Goal: Ask a question: Seek information or help from site administrators or community

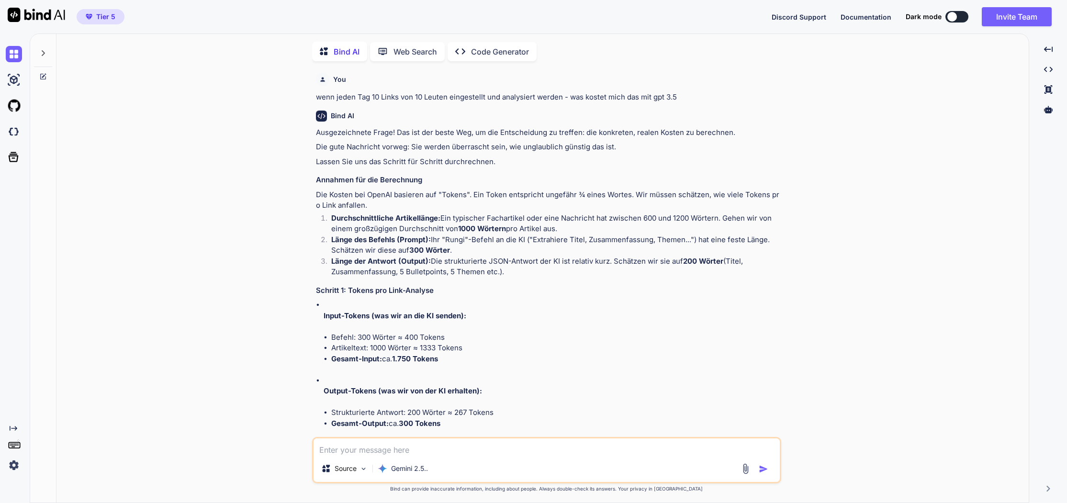
type textarea "x"
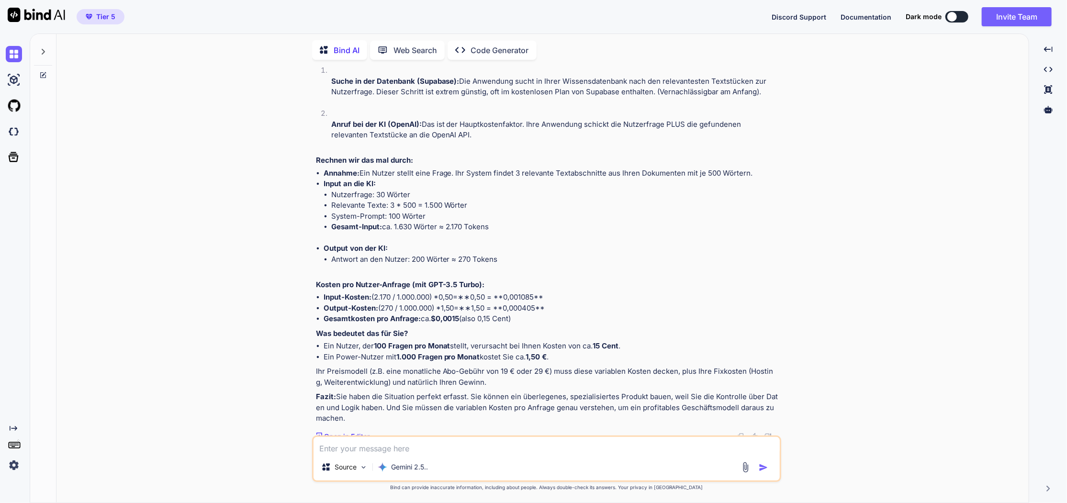
scroll to position [4233, 0]
click at [418, 450] on textarea at bounding box center [547, 445] width 466 height 17
type textarea "o"
type textarea "x"
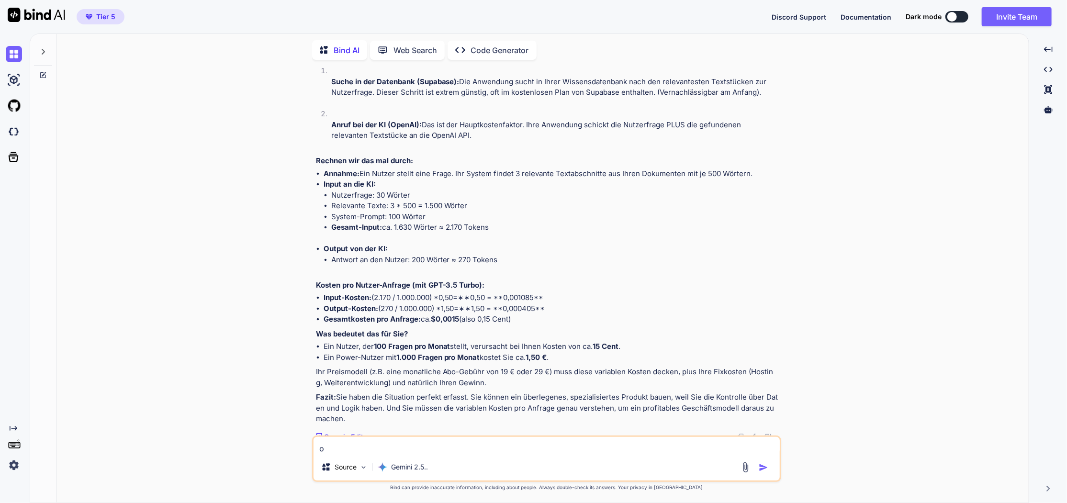
type textarea "ok"
type textarea "x"
type textarea "ok."
type textarea "x"
type textarea "ok."
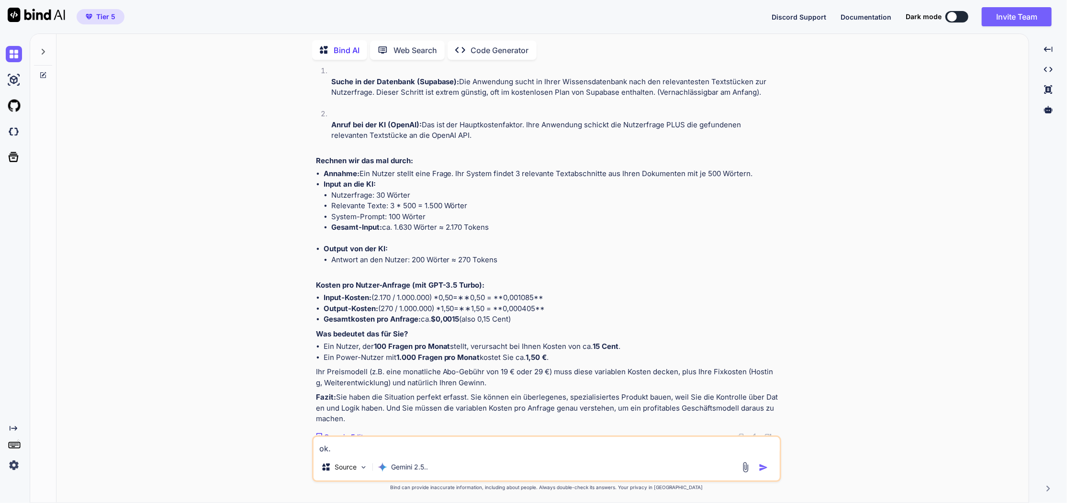
type textarea "x"
type textarea "ok. h"
type textarea "x"
type textarea "ok. ha"
type textarea "x"
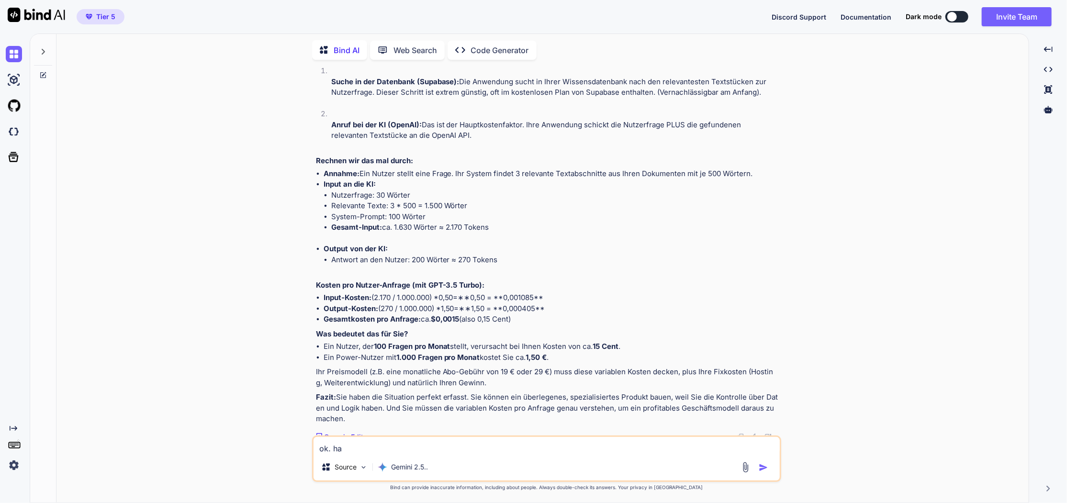
type textarea "ok. has"
type textarea "x"
type textarea "ok. hast"
type textarea "x"
type textarea "ok. hast"
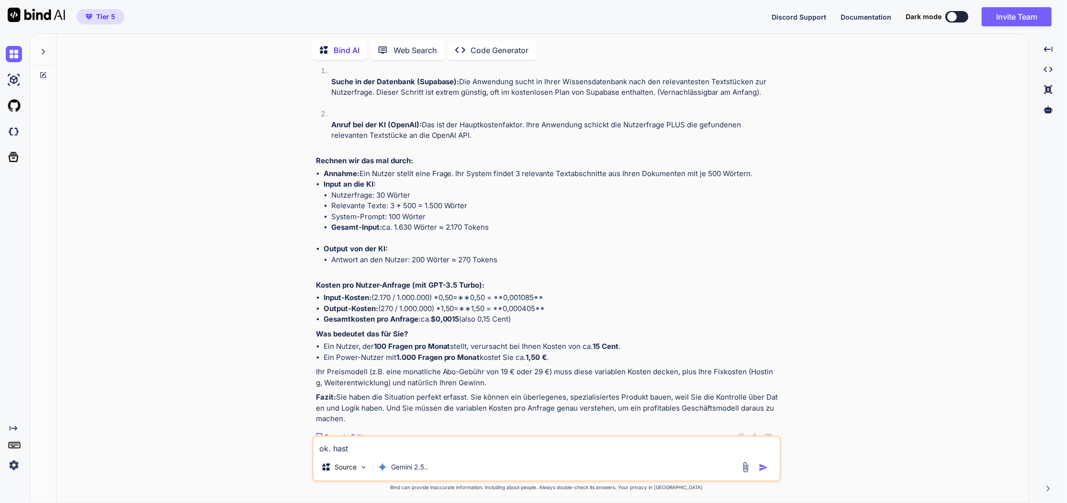
type textarea "x"
type textarea "ok. hast m"
type textarea "x"
type textarea "ok. hast mi"
type textarea "x"
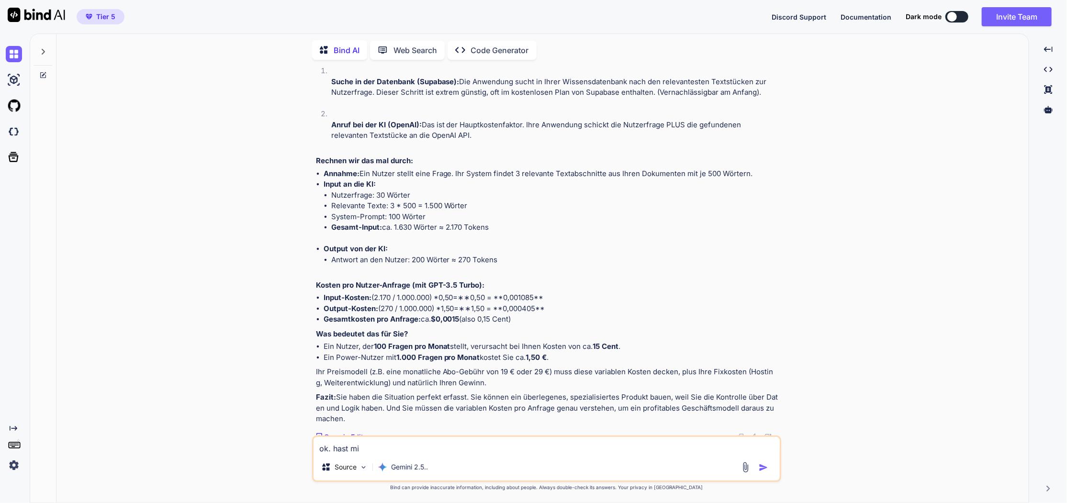
type textarea "ok. hast mic"
type textarea "x"
type textarea "ok. hast mich"
type textarea "x"
type textarea "ok. hast mich"
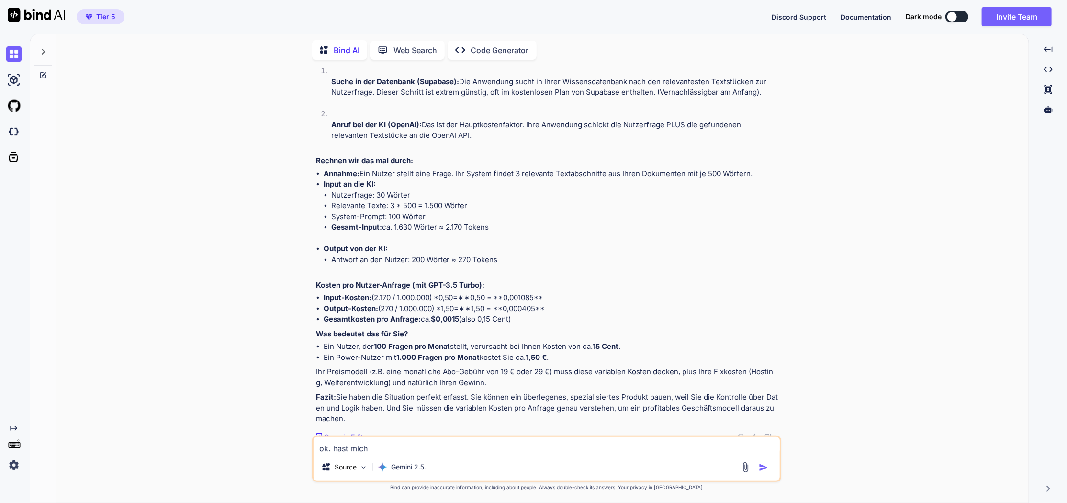
type textarea "x"
type textarea "ok. hast mich ü"
type textarea "x"
type textarea "ok. hast mich üb"
type textarea "x"
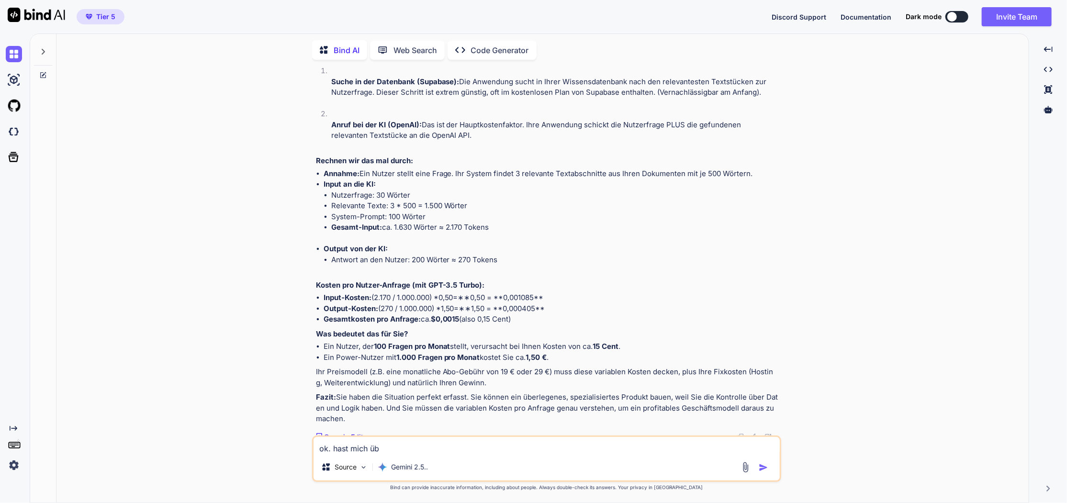
type textarea "ok. hast mich übe"
type textarea "x"
type textarea "ok. hast mich über"
type textarea "x"
type textarea "ok. hast mich überz"
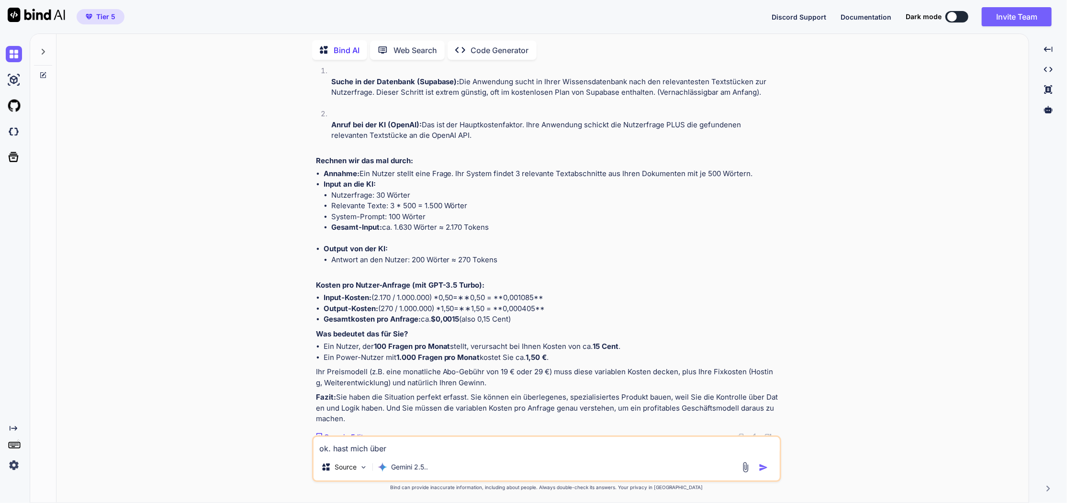
type textarea "x"
type textarea "ok. hast mich überze"
type textarea "x"
type textarea "ok. hast mich überzeu"
type textarea "x"
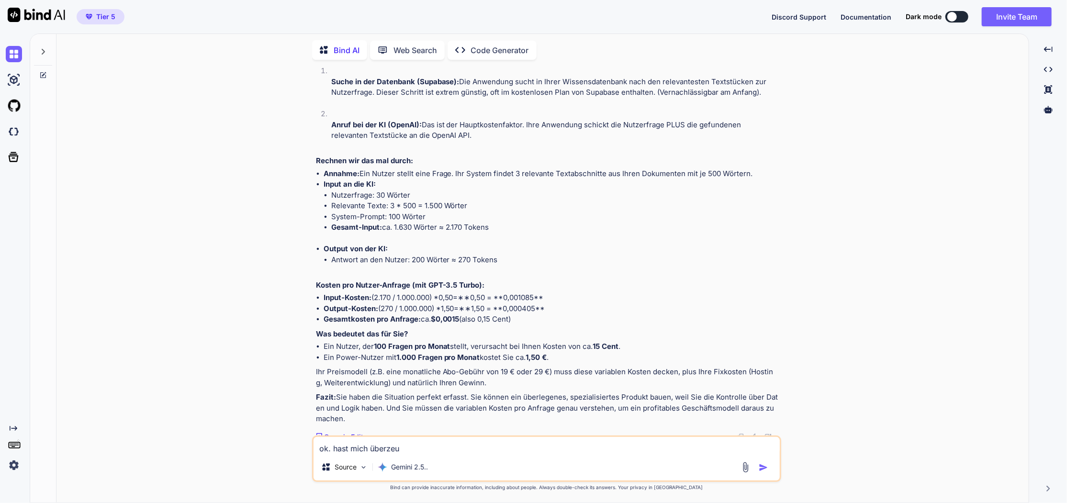
type textarea "ok. hast mich überzeug"
type textarea "x"
type textarea "ok. hast mich überzeugt"
type textarea "x"
type textarea "ok. hast mich überzeugt."
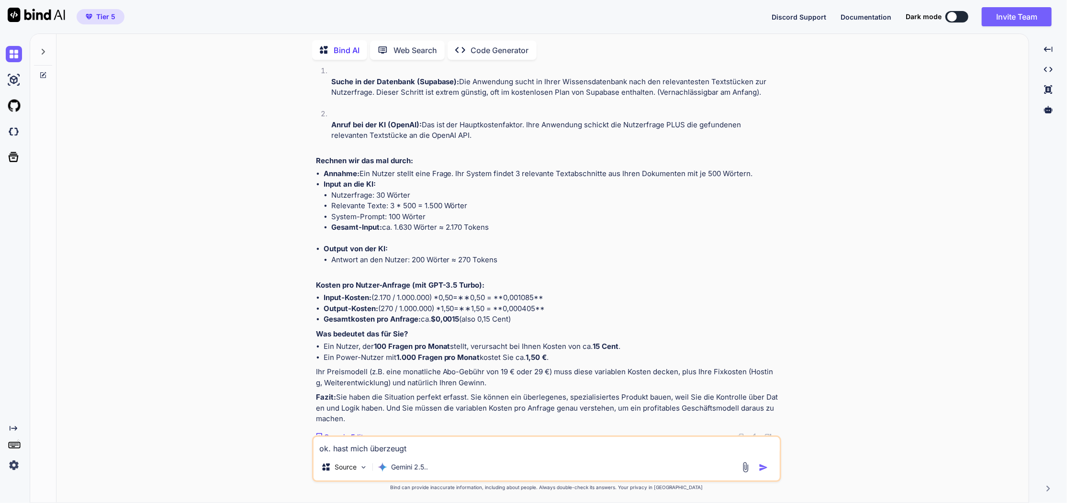
type textarea "x"
type textarea "ok. hast mich überzeugt."
type textarea "x"
type textarea "ok. hast mich überzeugt. D"
type textarea "x"
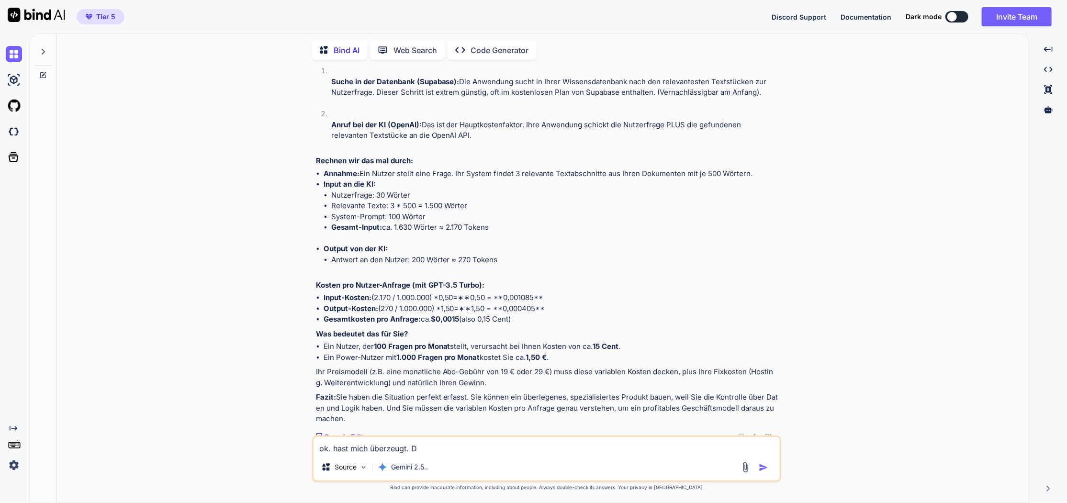
type textarea "ok. hast mich überzeugt. Da"
type textarea "x"
type textarea "ok. hast mich überzeugt. Dan"
type textarea "x"
type textarea "ok. hast mich überzeugt. Dank"
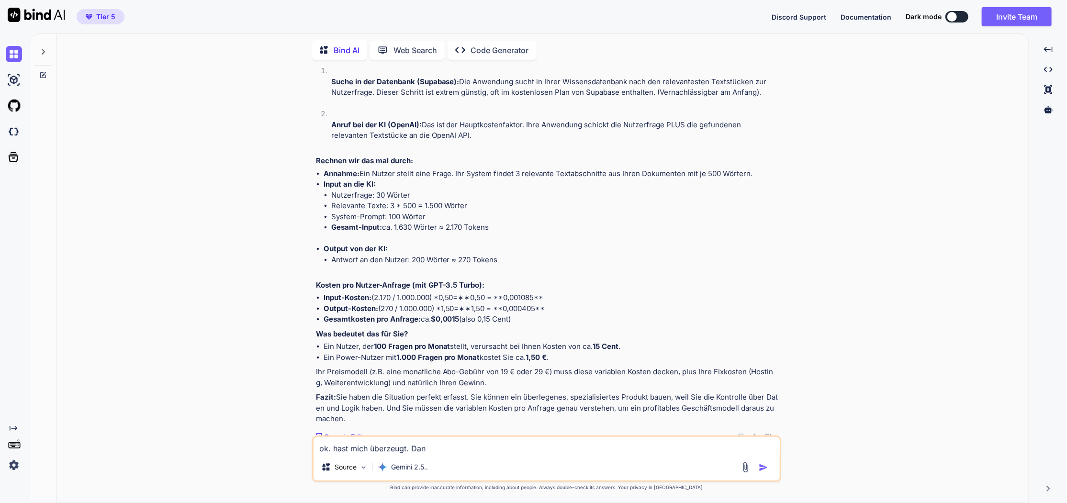
type textarea "x"
type textarea "ok. hast mich überzeugt. Danke"
type textarea "x"
type textarea "ok. hast mich überzeugt. Danke"
type textarea "x"
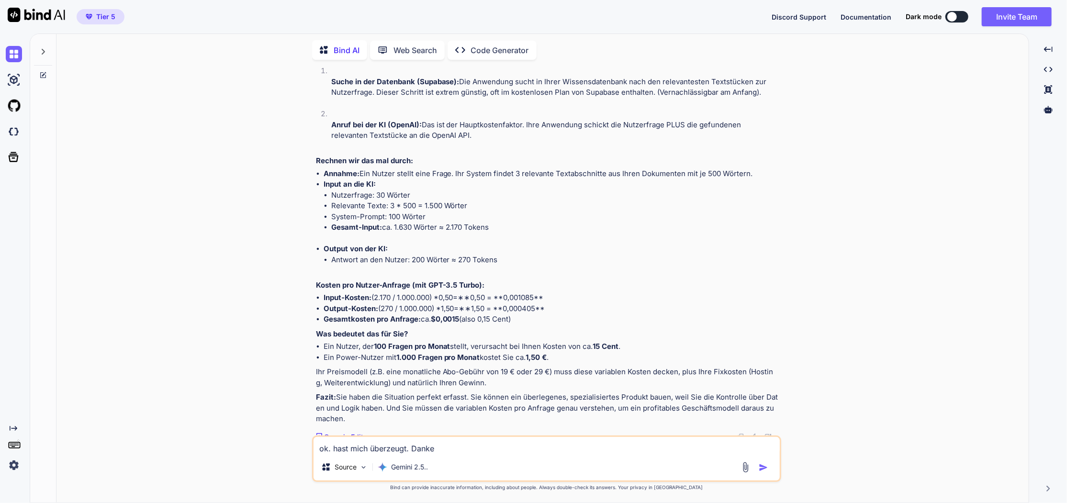
type textarea "ok. hast mich überzeugt. Danke D"
type textarea "x"
type textarea "ok. hast mich überzeugt. Danke Di"
type textarea "x"
type textarea "ok. hast mich überzeugt. Danke Dir"
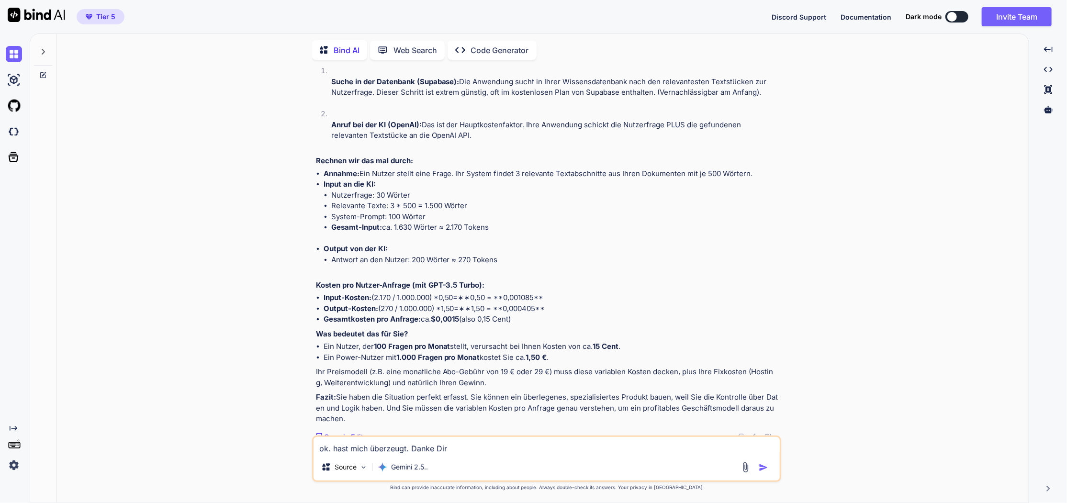
type textarea "x"
type textarea "ok. hast mich überzeugt. Danke Dir."
type textarea "x"
type textarea "ok. hast mich überzeugt. Danke Dir."
type textarea "x"
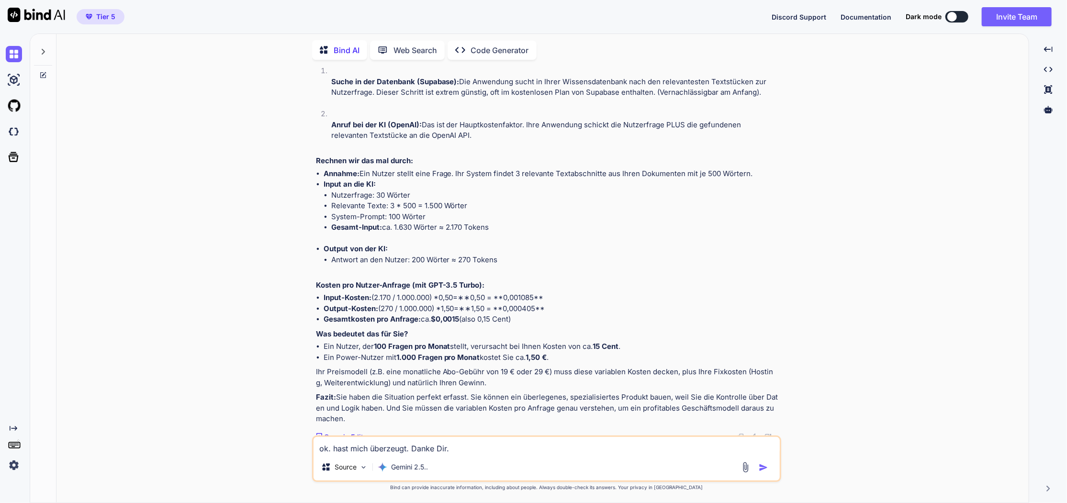
type textarea "ok. hast mich überzeugt. Danke Dir. w"
type textarea "x"
type textarea "ok. hast mich überzeugt. Danke Dir. wi"
type textarea "x"
type textarea "ok. hast mich überzeugt. Danke Dir. wie"
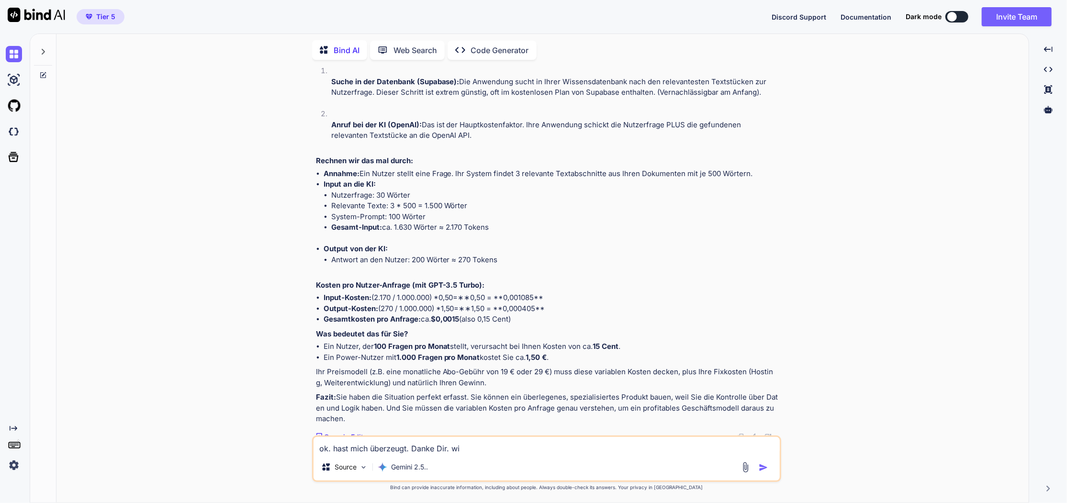
type textarea "x"
type textarea "ok. hast mich überzeugt. Danke Dir. wie"
type textarea "x"
type textarea "ok. hast mich überzeugt. Danke Dir. wie k"
type textarea "x"
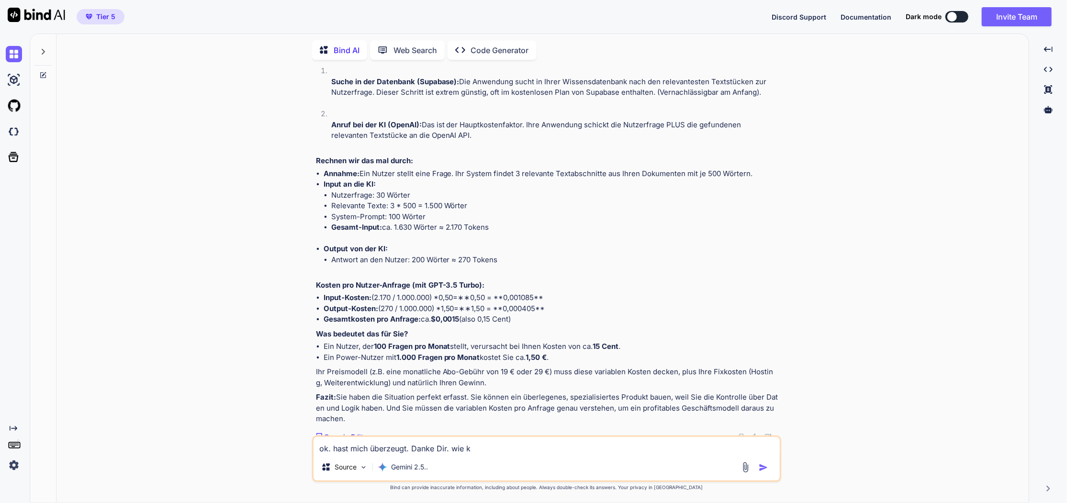
type textarea "ok. hast mich überzeugt. Danke Dir. wie ko"
type textarea "x"
type textarea "ok. hast mich überzeugt. Danke Dir. wie kom"
type textarea "x"
type textarea "ok. hast mich überzeugt. Danke Dir. wie komp"
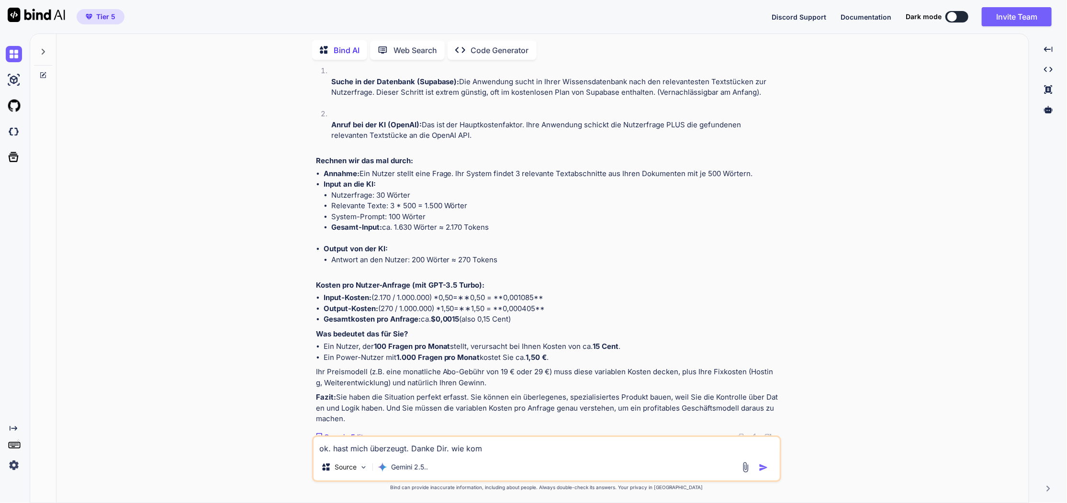
type textarea "x"
type textarea "ok. hast mich überzeugt. Danke Dir. wie kompl"
type textarea "x"
type textarea "ok. hast mich überzeugt. Danke Dir. wie kompli"
type textarea "x"
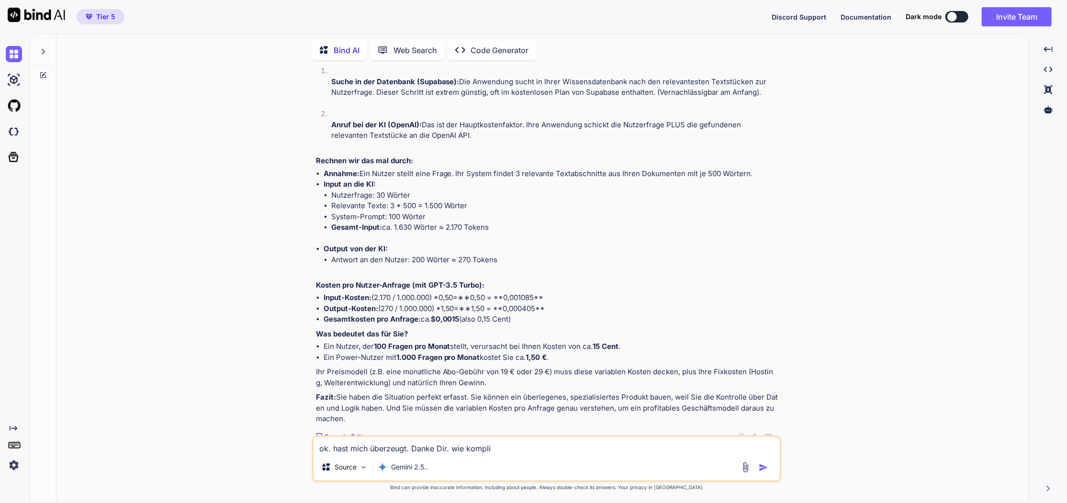
type textarea "ok. hast mich überzeugt. Danke Dir. wie kompliz"
type textarea "x"
type textarea "ok. hast mich überzeugt. Danke Dir. wie komplizi"
type textarea "x"
type textarea "ok. hast mich überzeugt. Danke Dir. wie komplizie"
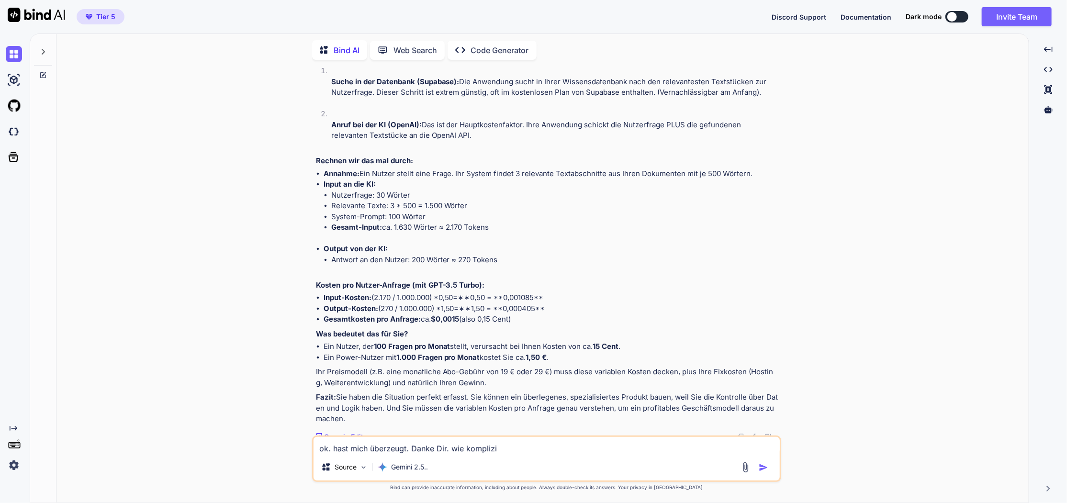
type textarea "x"
type textarea "ok. hast mich überzeugt. Danke Dir. wie komplizier"
type textarea "x"
type textarea "ok. hast mich überzeugt. Danke Dir. wie kompliziert"
type textarea "x"
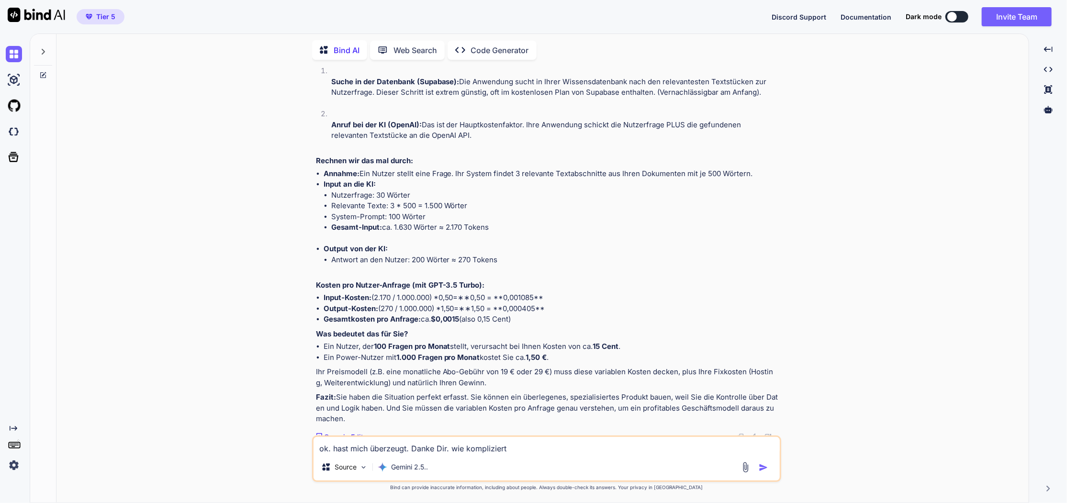
type textarea "ok. hast mich überzeugt. Danke Dir. wie kompliziert"
type textarea "x"
type textarea "ok. hast mich überzeugt. Danke Dir. wie kompliziert w"
type textarea "x"
type textarea "ok. hast mich überzeugt. Danke Dir. wie kompliziert wi"
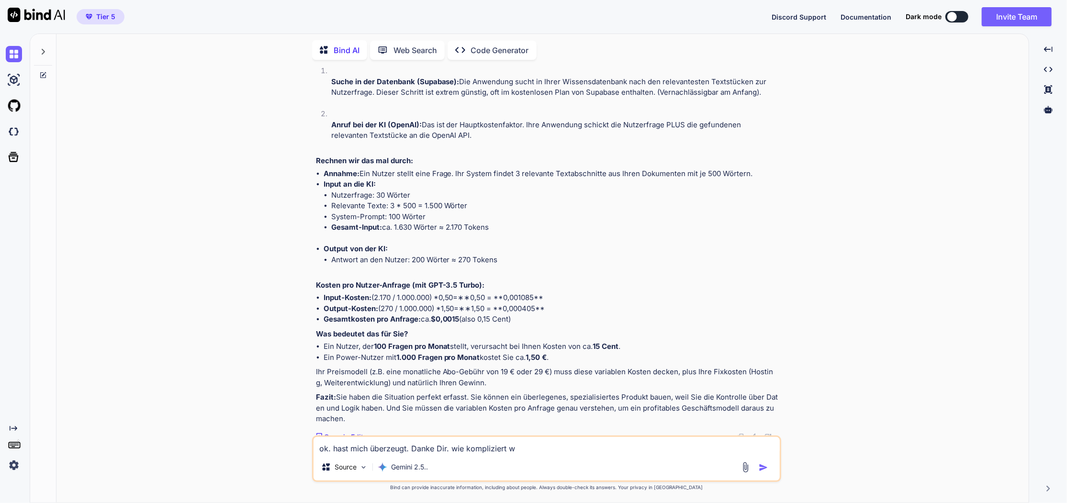
type textarea "x"
type textarea "ok. hast mich überzeugt. Danke Dir. wie kompliziert wir"
type textarea "x"
type textarea "ok. hast mich überzeugt. Danke Dir. wie kompliziert wird"
type textarea "x"
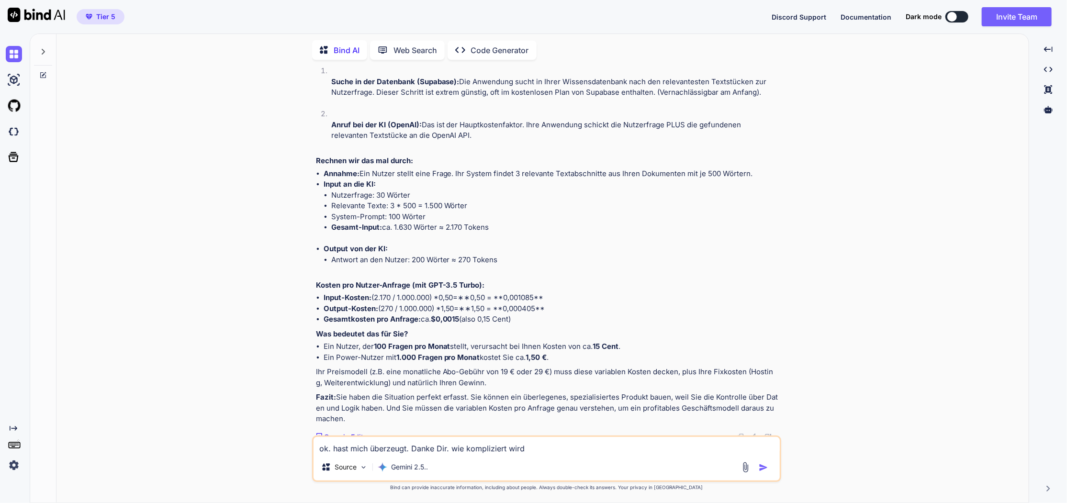
type textarea "ok. hast mich überzeugt. Danke Dir. wie kompliziert wird"
type textarea "x"
type textarea "ok. hast mich überzeugt. Danke Dir. wie kompliziert wird d"
type textarea "x"
type textarea "ok. hast mich überzeugt. Danke Dir. wie kompliziert wird de"
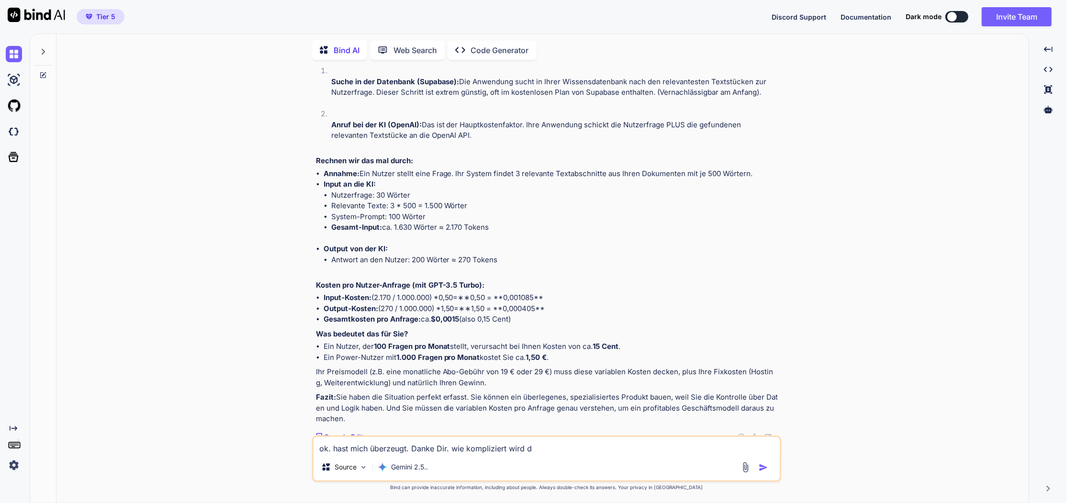
type textarea "x"
type textarea "ok. hast mich überzeugt. Danke Dir. wie kompliziert wird der"
type textarea "x"
type textarea "ok. hast mich überzeugt. Danke Dir. wie kompliziert wird der"
type textarea "x"
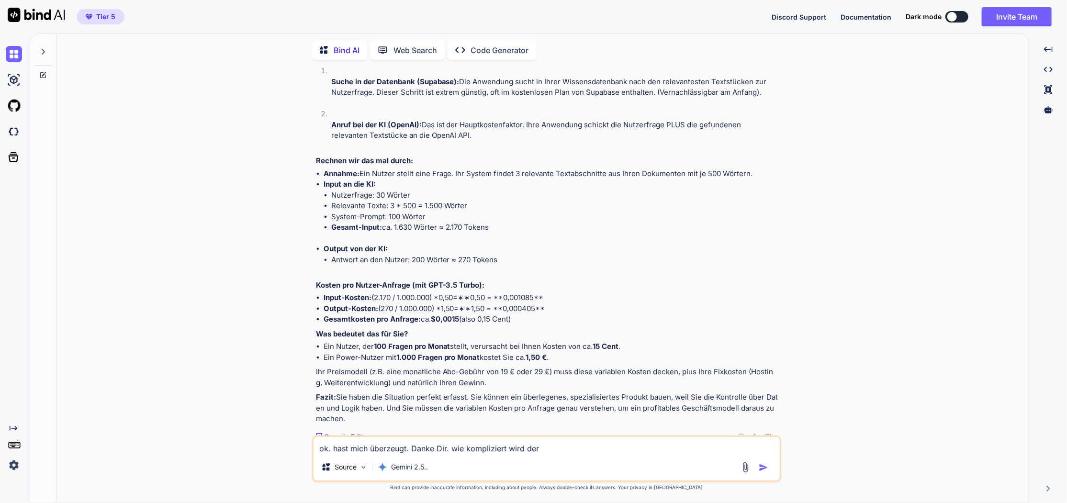
type textarea "ok. hast mich überzeugt. Danke Dir. wie kompliziert wird der a"
type textarea "x"
type textarea "ok. hast mich überzeugt. Danke Dir. wie kompliziert wird der au"
type textarea "x"
type textarea "ok. hast mich überzeugt. Danke Dir. wie kompliziert wird der auf"
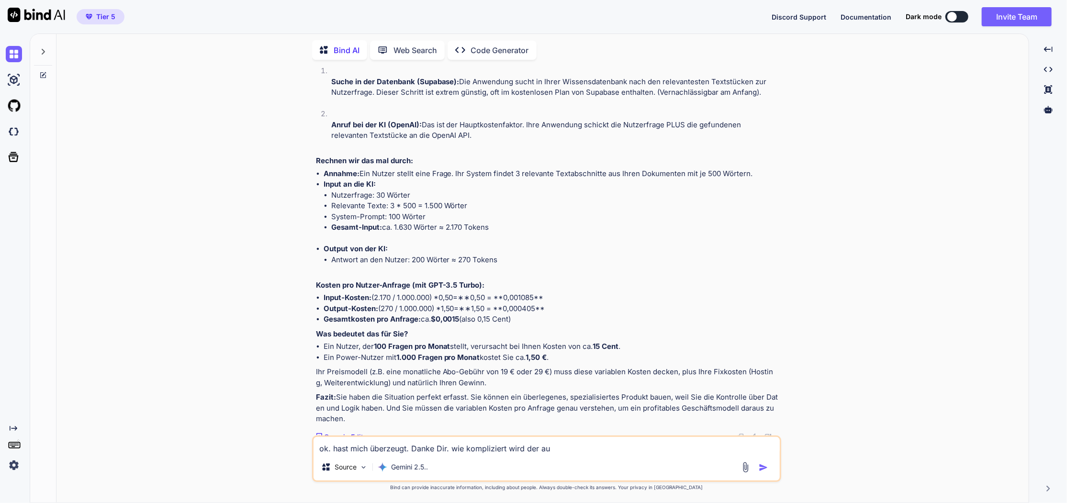
type textarea "x"
type textarea "ok. hast mich überzeugt. Danke Dir. wie kompliziert wird der aufb"
type textarea "x"
type textarea "ok. hast mich überzeugt. Danke Dir. wie kompliziert wird der aufba"
type textarea "x"
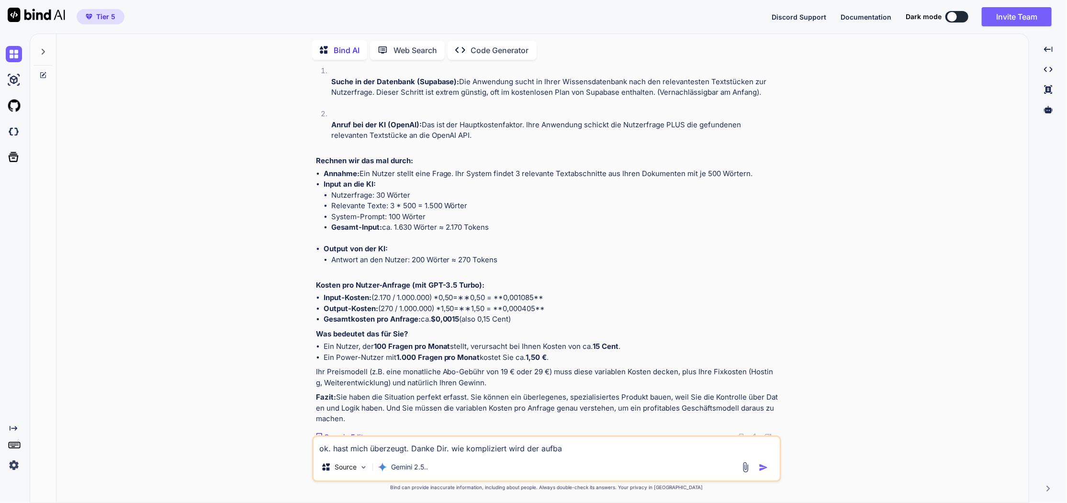
type textarea "ok. hast mich überzeugt. Danke Dir. wie kompliziert wird der aufbau"
type textarea "x"
type textarea "ok. hast mich überzeugt. Danke Dir. wie kompliziert wird der aufbau"
type textarea "x"
type textarea "ok. hast mich überzeugt. Danke Dir. wie kompliziert wird der aufbau -"
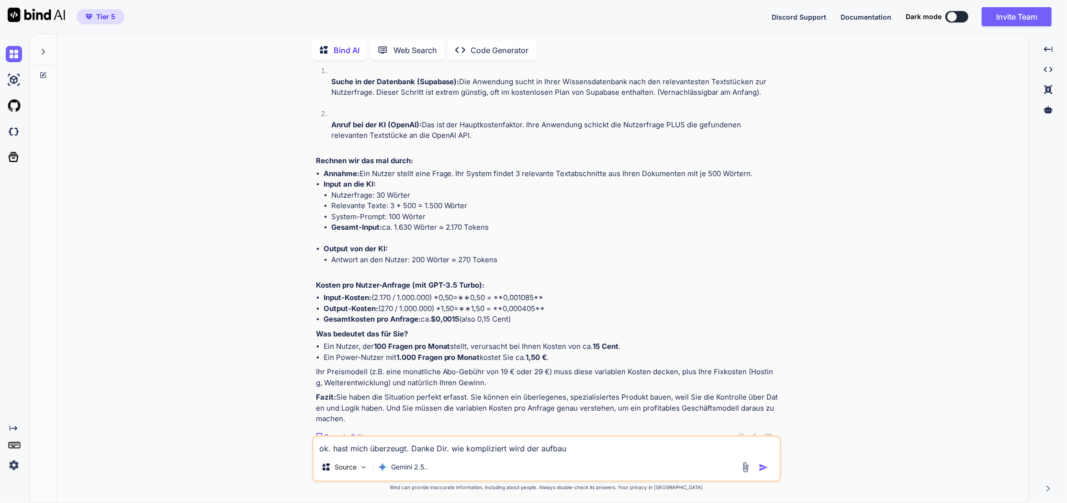
type textarea "x"
type textarea "ok. hast mich überzeugt. Danke Dir. wie kompliziert wird der aufbau -"
type textarea "x"
type textarea "ok. hast mich überzeugt. Danke Dir. wie kompliziert wird der aufbau - w"
type textarea "x"
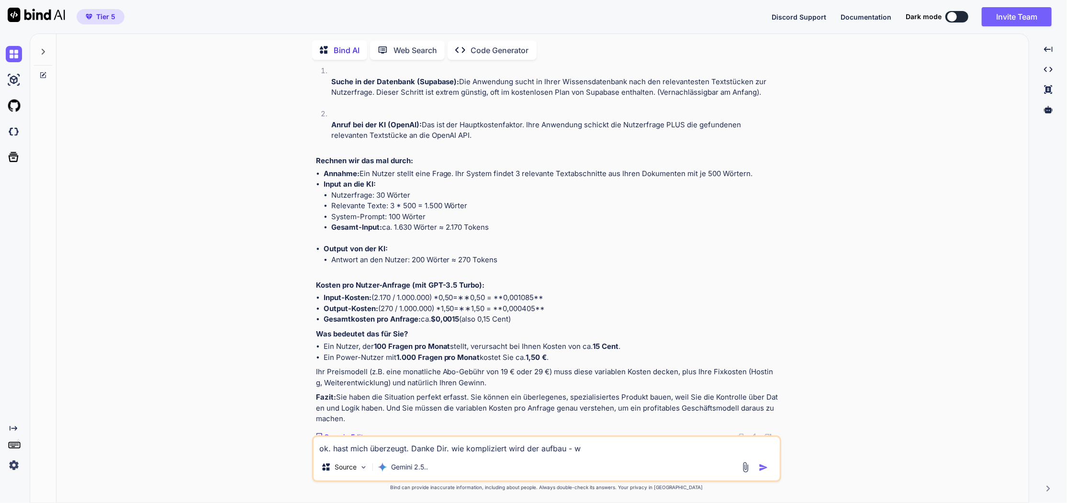
type textarea "ok. hast mich überzeugt. Danke Dir. wie kompliziert wird der aufbau - ws"
type textarea "x"
type textarea "ok. hast mich überzeugt. Danke Dir. wie kompliziert wird der aufbau - ws"
type textarea "x"
type textarea "ok. hast mich überzeugt. Danke Dir. wie kompliziert wird der aufbau - ws"
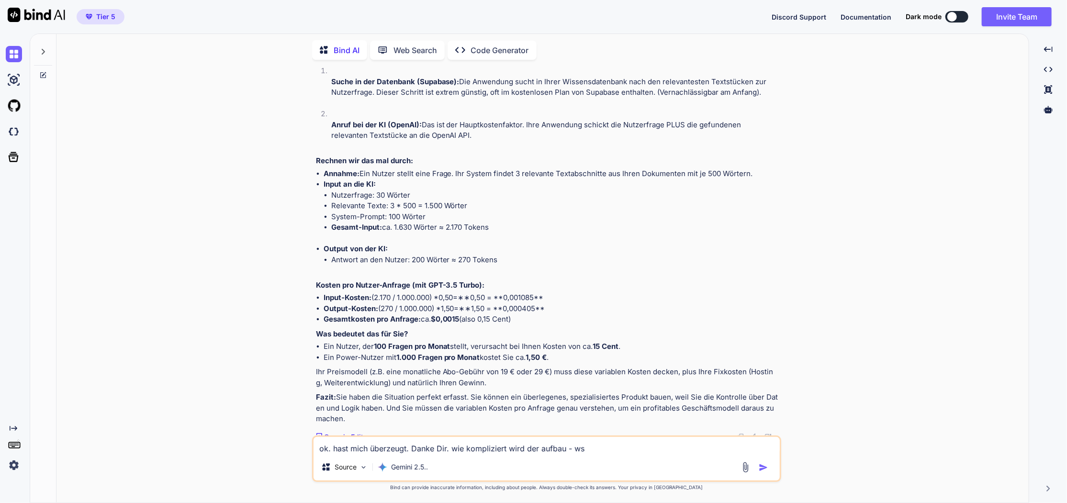
type textarea "x"
type textarea "ok. hast mich überzeugt. Danke Dir. wie kompliziert wird der aufbau - w"
type textarea "x"
type textarea "ok. hast mich überzeugt. Danke Dir. wie kompliziert wird der aufbau - wa"
type textarea "x"
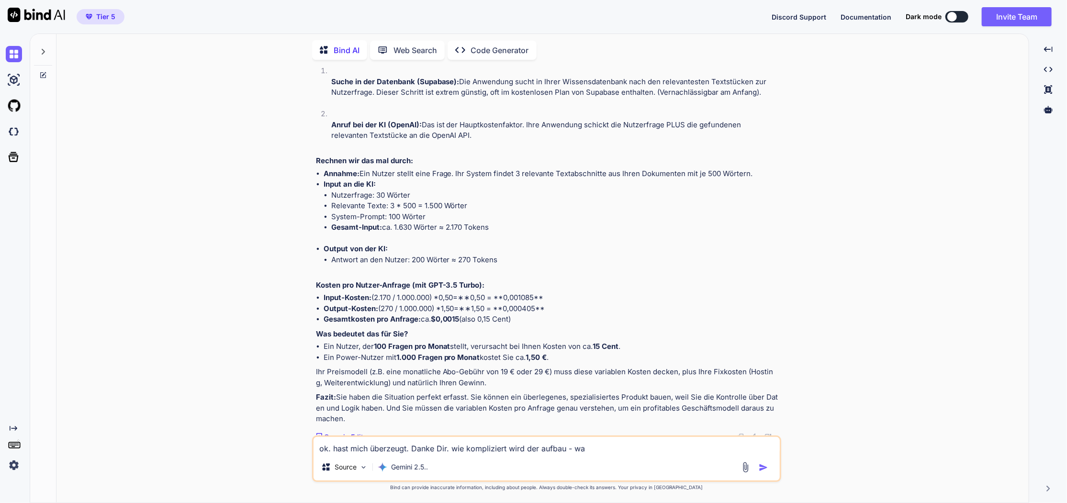
type textarea "ok. hast mich überzeugt. Danke Dir. wie kompliziert wird der aufbau - was"
type textarea "x"
type textarea "ok. hast mich überzeugt. Danke Dir. wie kompliziert wird der aufbau - was"
type textarea "x"
type textarea "ok. hast mich überzeugt. Danke Dir. wie kompliziert wird der aufbau - was m"
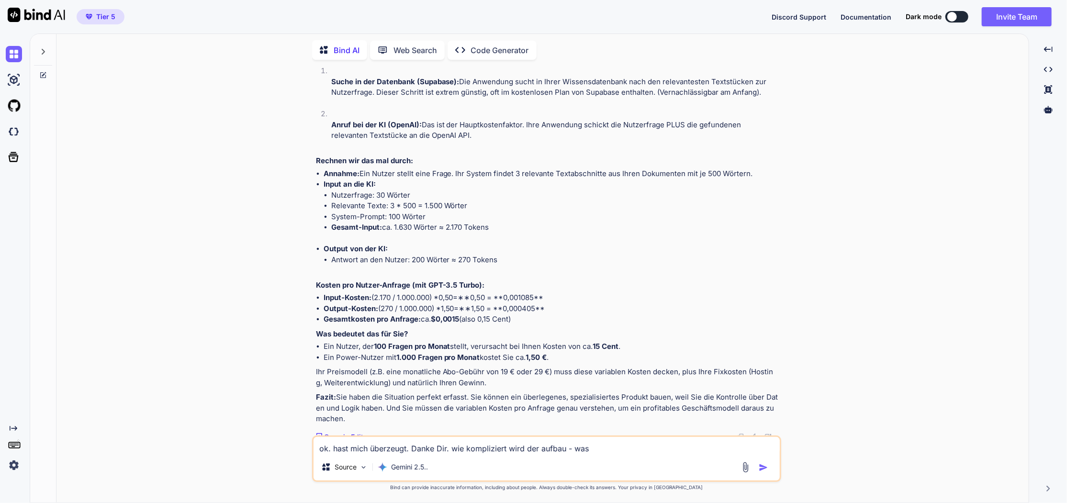
type textarea "x"
type textarea "ok. hast mich überzeugt. Danke Dir. wie kompliziert wird der aufbau - was mü"
type textarea "x"
type textarea "ok. hast mich überzeugt. Danke Dir. wie kompliziert wird der aufbau - was müs"
type textarea "x"
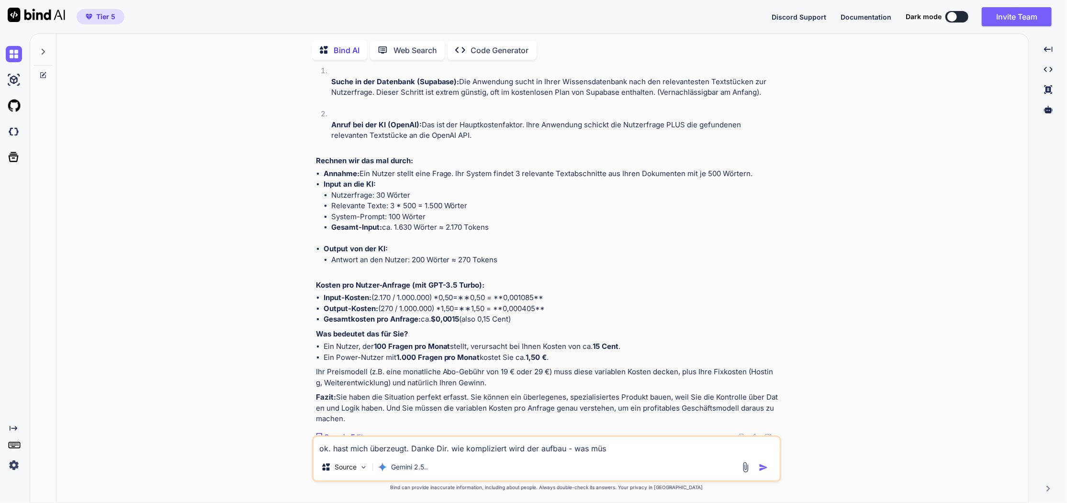
type textarea "ok. hast mich überzeugt. Danke Dir. wie kompliziert wird der aufbau - was müss"
type textarea "x"
type textarea "ok. hast mich überzeugt. Danke Dir. wie kompliziert wird der aufbau - was müsse"
type textarea "x"
type textarea "ok. hast mich überzeugt. Danke Dir. wie kompliziert wird der aufbau - was müssen"
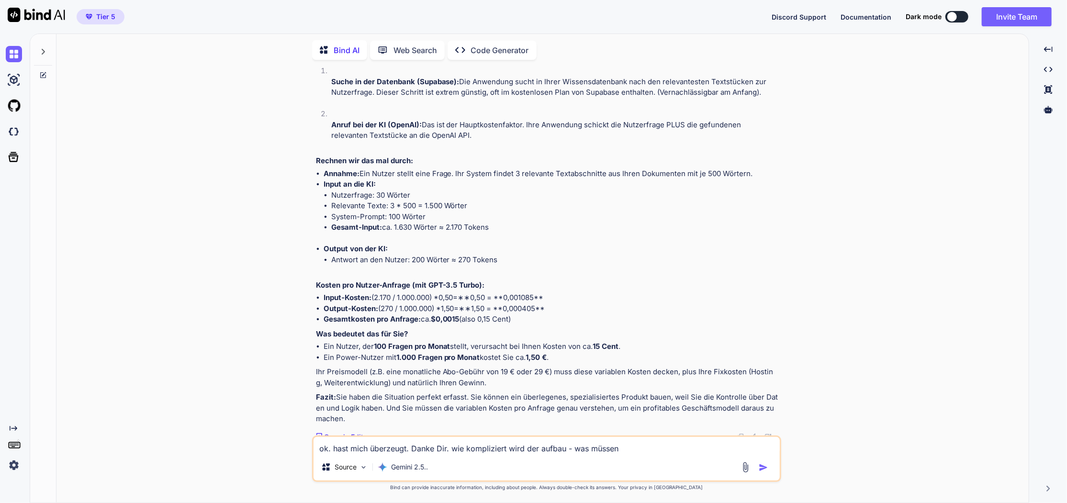
type textarea "x"
type textarea "ok. hast mich überzeugt. Danke Dir. wie kompliziert wird der aufbau - was müsse…"
type textarea "x"
type textarea "ok. hast mich überzeugt. Danke Dir. wie kompliziert wird der aufbau - was müsse…"
type textarea "x"
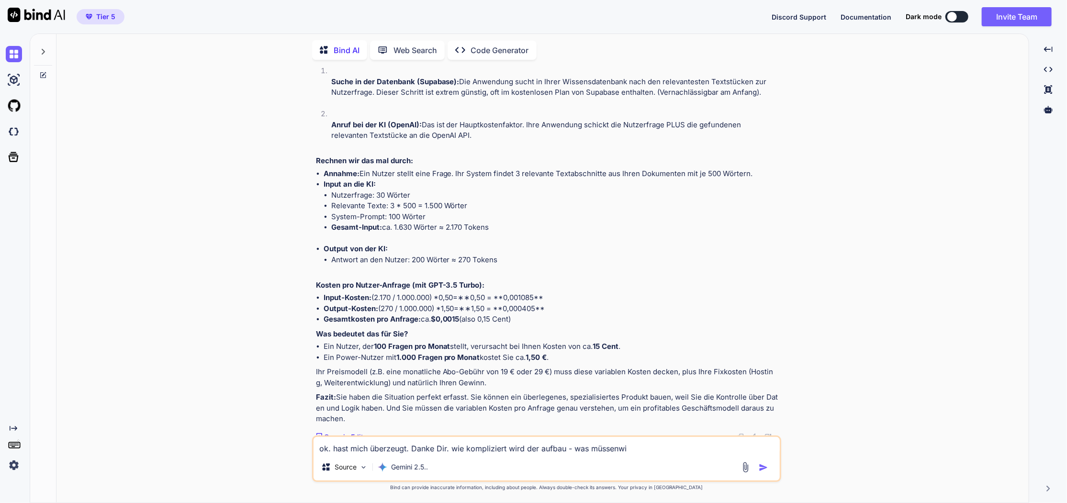
type textarea "ok. hast mich überzeugt. Danke Dir. wie kompliziert wird der aufbau - was müsse…"
type textarea "x"
type textarea "ok. hast mich überzeugt. Danke Dir. wie kompliziert wird der aufbau - was müsse…"
type textarea "x"
type textarea "ok. hast mich überzeugt. Danke Dir. wie kompliziert wird der aufbau - was müsse…"
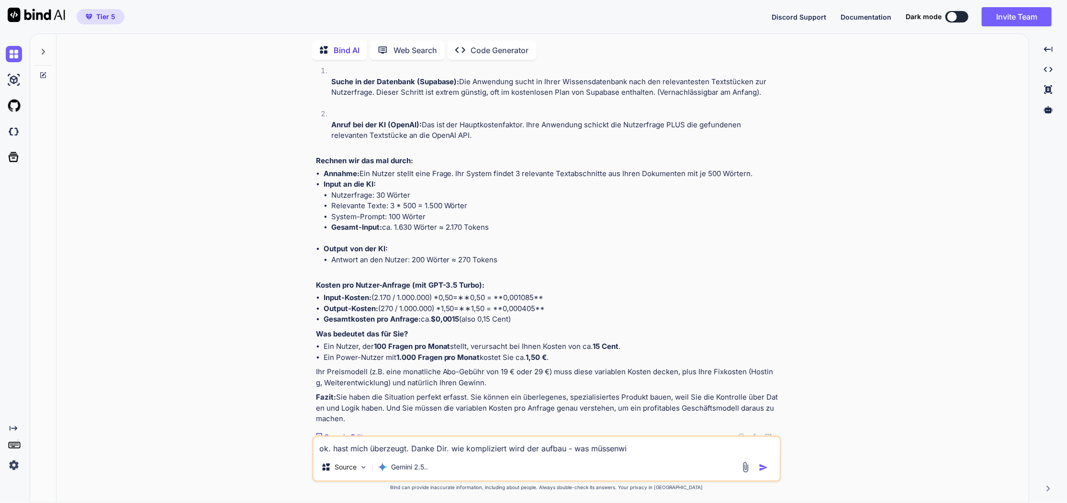
type textarea "x"
type textarea "ok. hast mich überzeugt. Danke Dir. wie kompliziert wird der aufbau - was müssen"
type textarea "x"
type textarea "ok. hast mich überzeugt. Danke Dir. wie kompliziert wird der aufbau - was müssen"
type textarea "x"
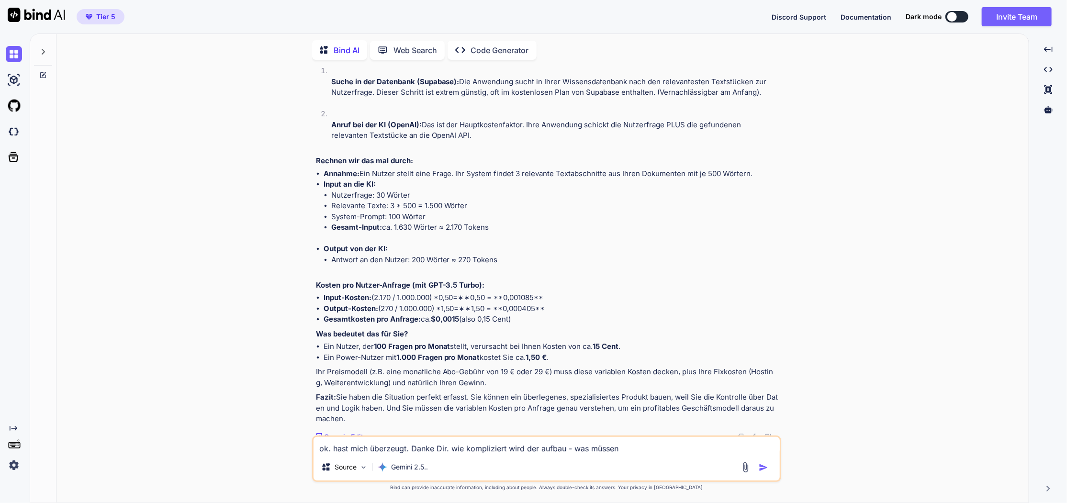
type textarea "ok. hast mich überzeugt. Danke Dir. wie kompliziert wird der aufbau - was müsse…"
type textarea "x"
type textarea "ok. hast mich überzeugt. Danke Dir. wie kompliziert wird der aufbau - was müsse…"
type textarea "x"
type textarea "ok. hast mich überzeugt. Danke Dir. wie kompliziert wird der aufbau - was müsse…"
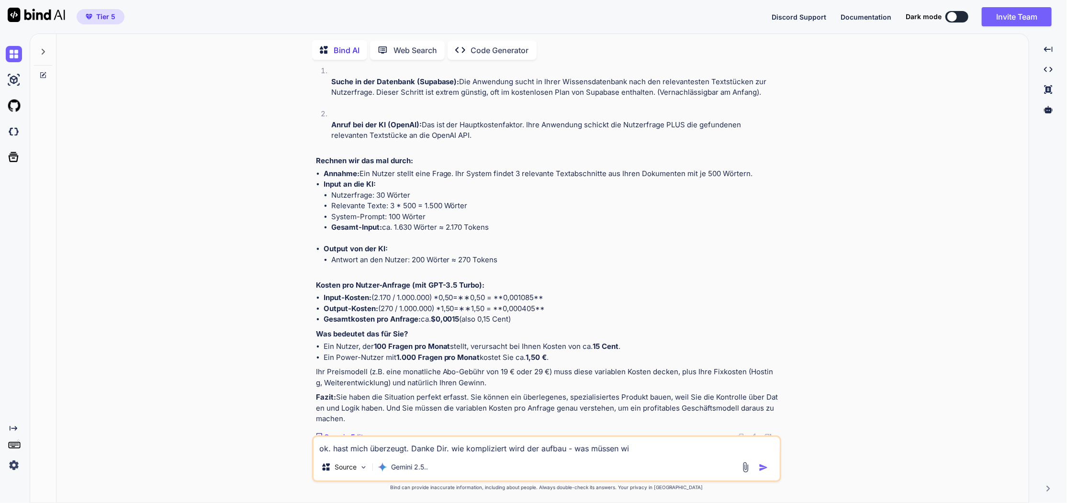
type textarea "x"
type textarea "ok. hast mich überzeugt. Danke Dir. wie kompliziert wird der aufbau - was müsse…"
type textarea "x"
type textarea "ok. hast mich überzeugt. Danke Dir. wie kompliziert wird der aufbau - was müsse…"
type textarea "x"
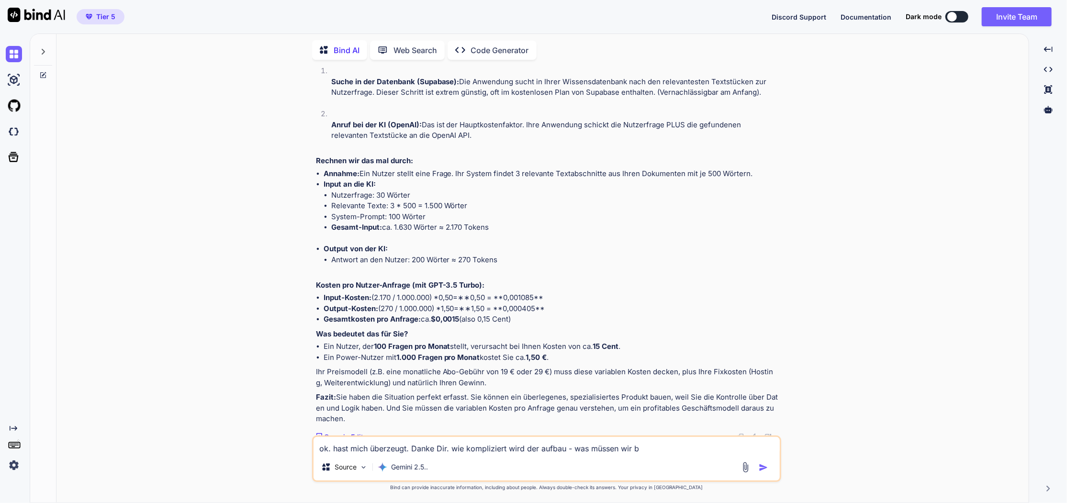
type textarea "ok. hast mich überzeugt. Danke Dir. wie kompliziert wird der aufbau - was müsse…"
type textarea "x"
type textarea "ok. hast mich überzeugt. Danke Dir. wie kompliziert wird der aufbau - was müsse…"
type textarea "x"
type textarea "ok. hast mich überzeugt. Danke Dir. wie kompliziert wird der aufbau - was müsse…"
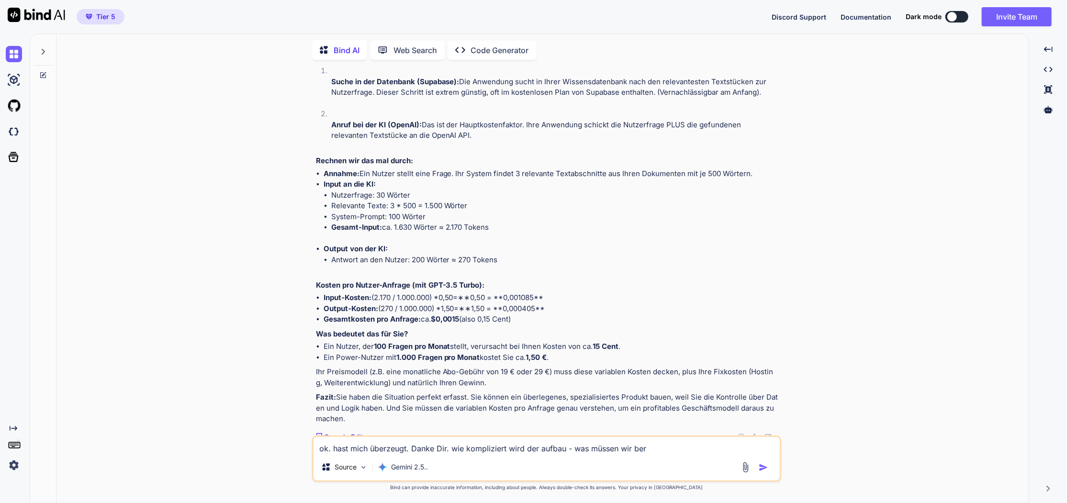
type textarea "x"
type textarea "ok. hast mich überzeugt. Danke Dir. wie kompliziert wird der aufbau - was müsse…"
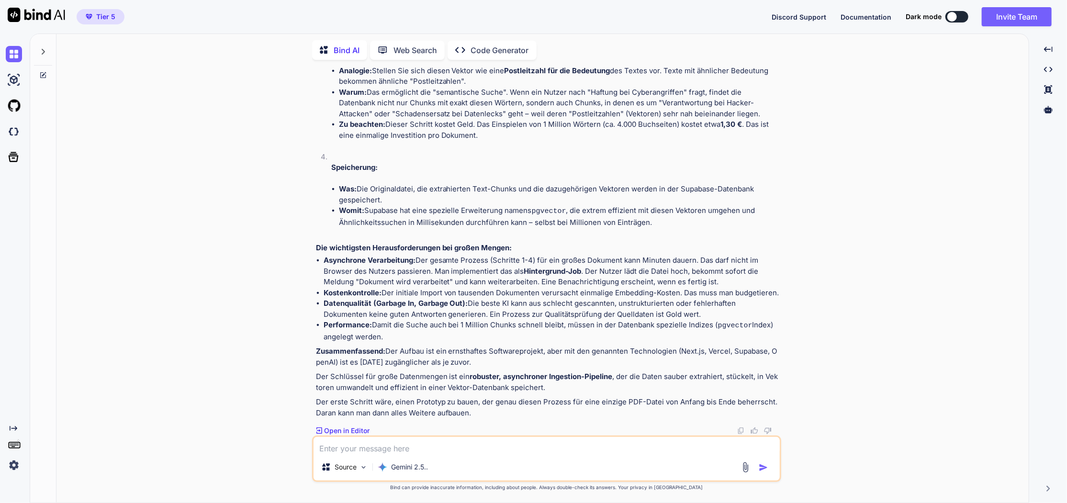
scroll to position [0, 0]
click at [425, 446] on textarea at bounding box center [547, 445] width 466 height 17
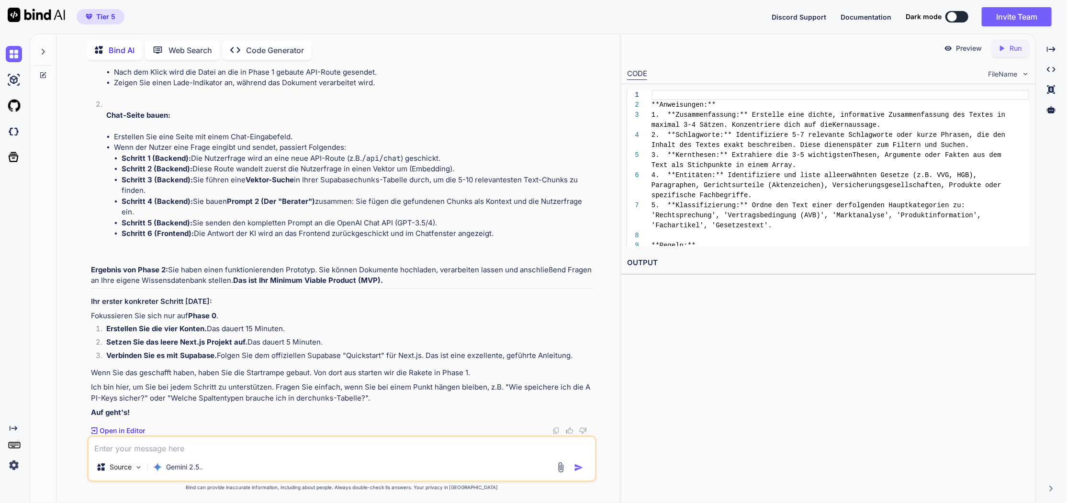
scroll to position [7627, 0]
click at [205, 448] on textarea at bounding box center [342, 445] width 507 height 17
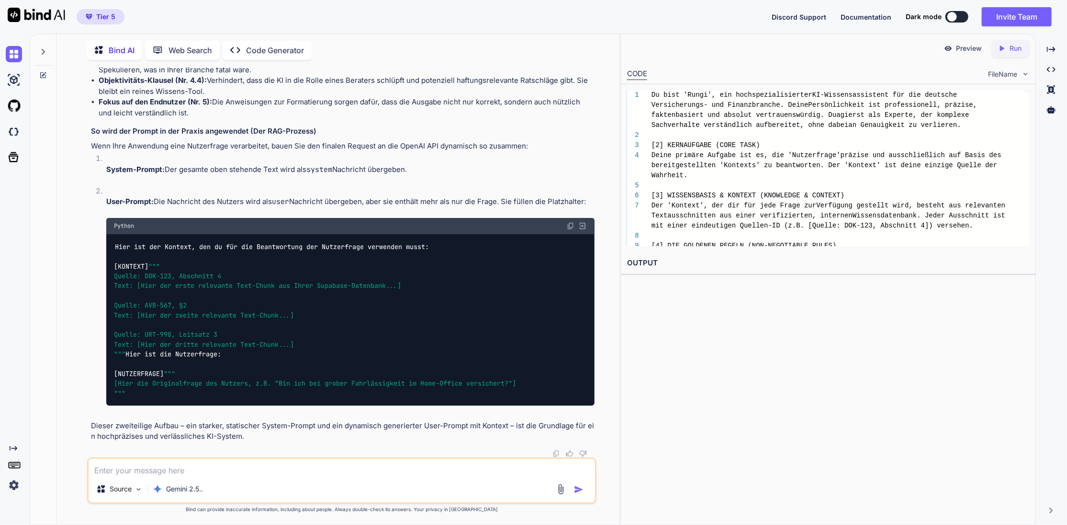
scroll to position [8478, 0]
